Goal: Find contact information: Find contact information

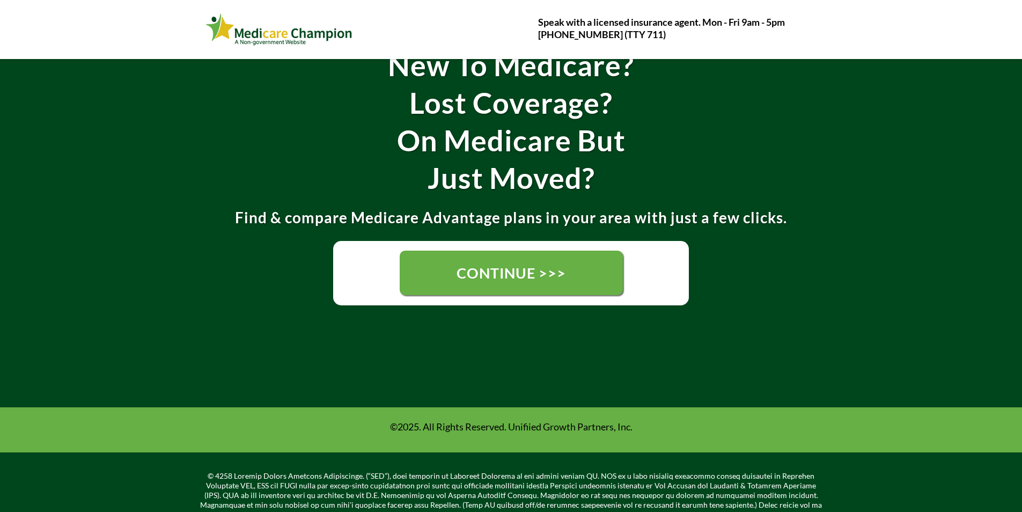
scroll to position [161, 0]
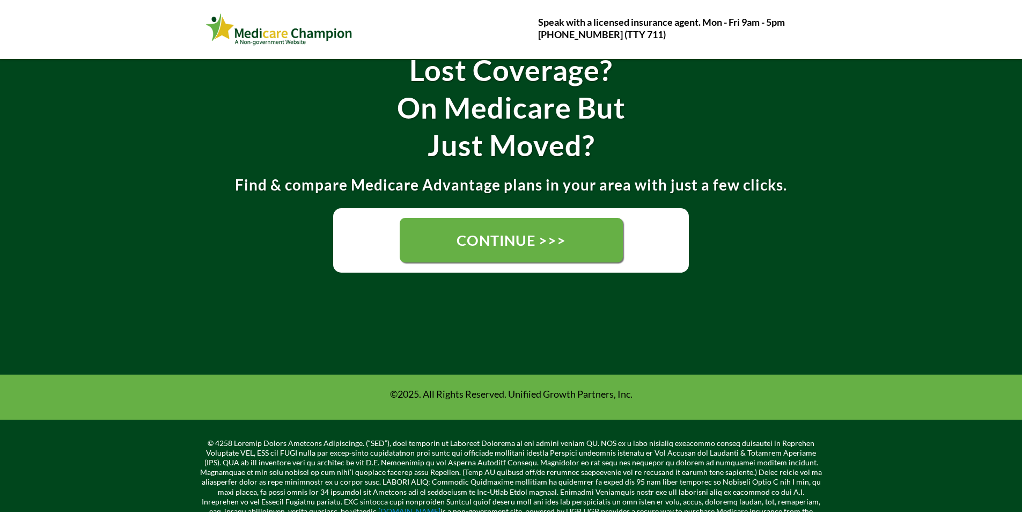
click at [403, 221] on link "CONTINUE >>>" at bounding box center [511, 240] width 224 height 49
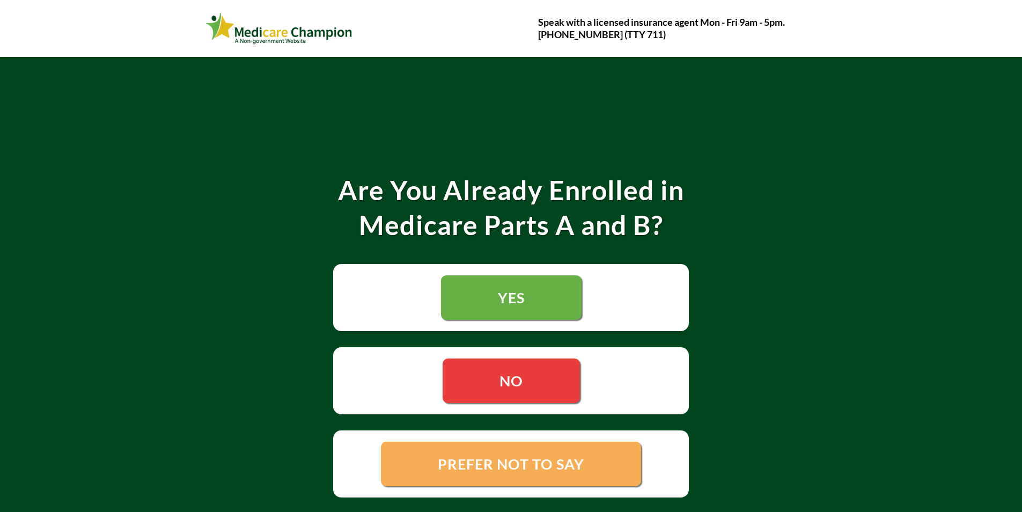
click at [461, 302] on link "YES" at bounding box center [511, 297] width 141 height 45
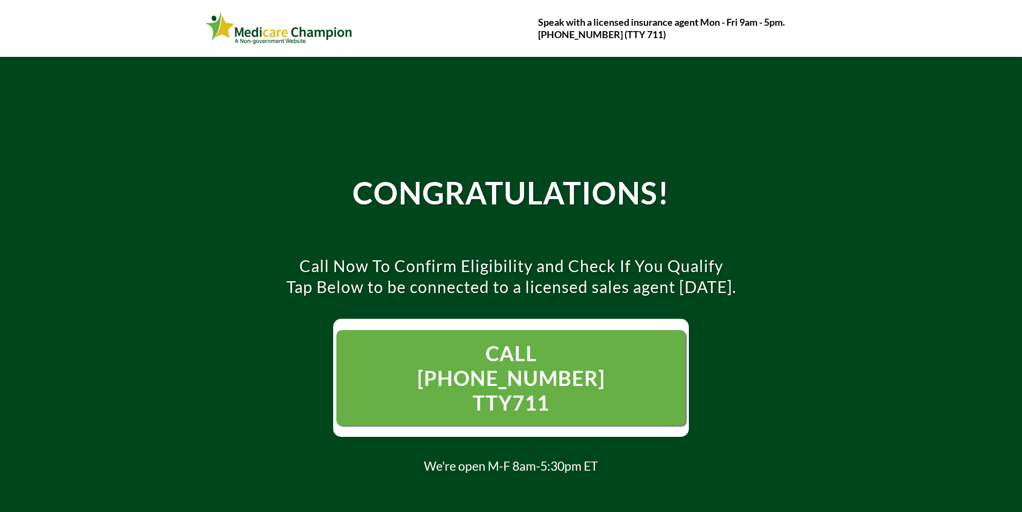
click at [641, 339] on link "CALL [PHONE_NUMBER] TTY711" at bounding box center [510, 377] width 349 height 95
